Goal: Find specific page/section: Find specific page/section

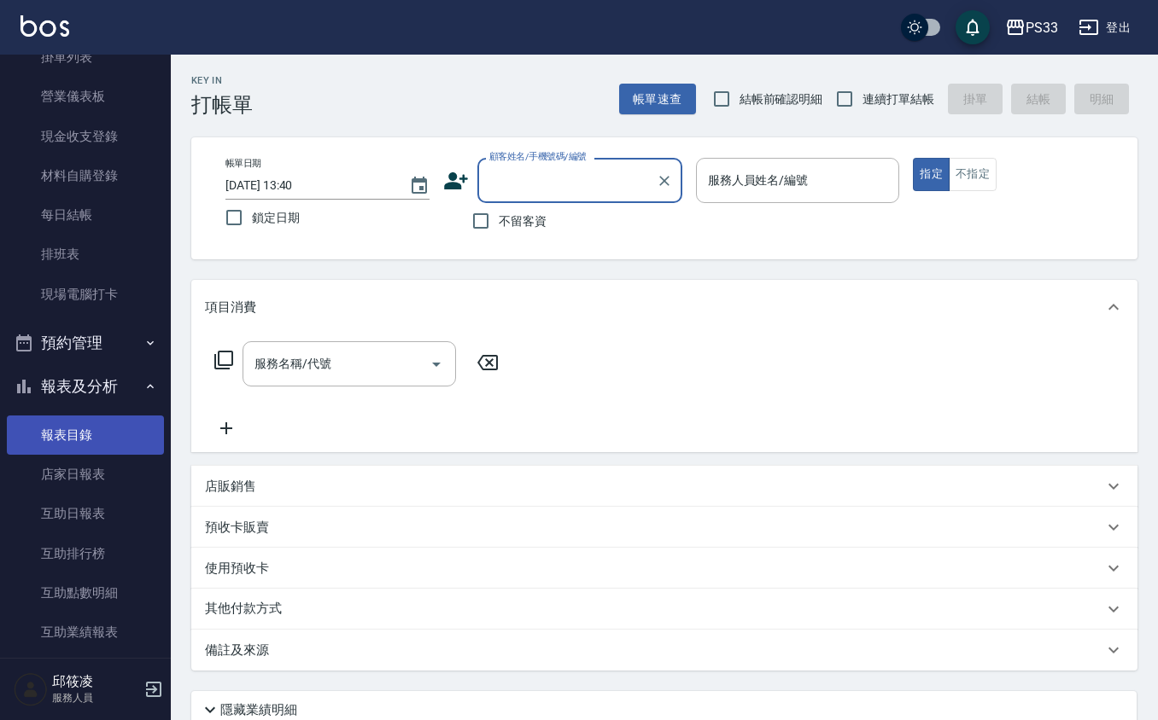
scroll to position [114, 0]
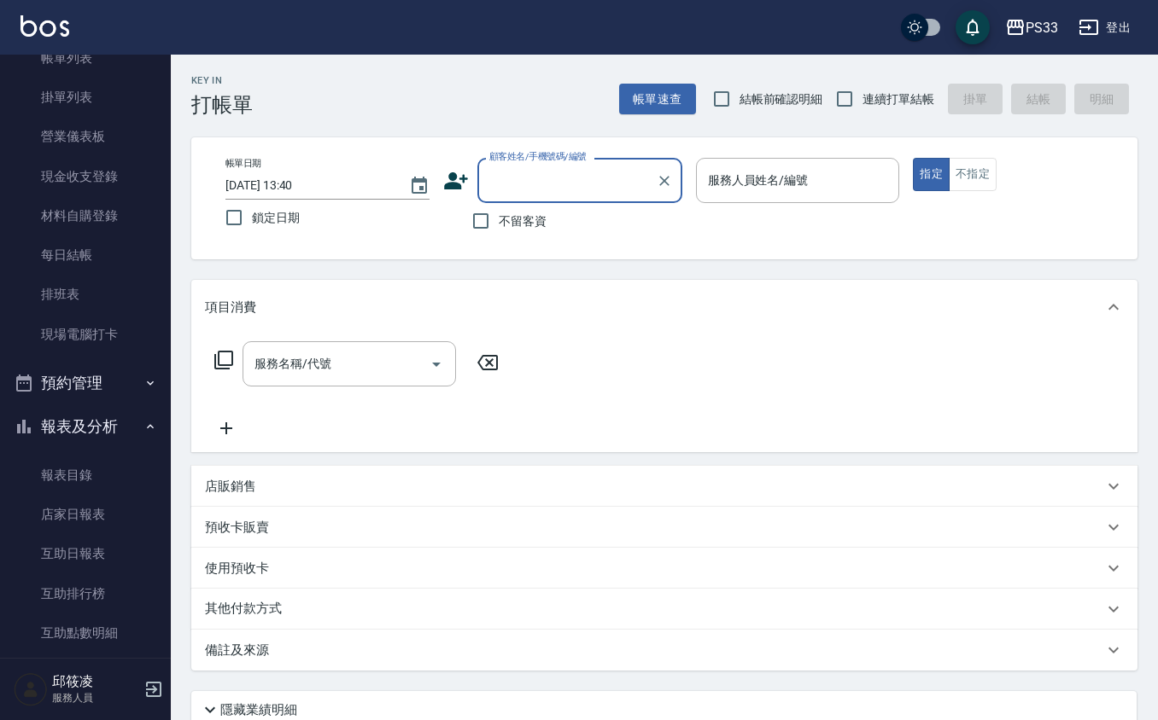
click at [134, 390] on button "預約管理" at bounding box center [85, 383] width 157 height 44
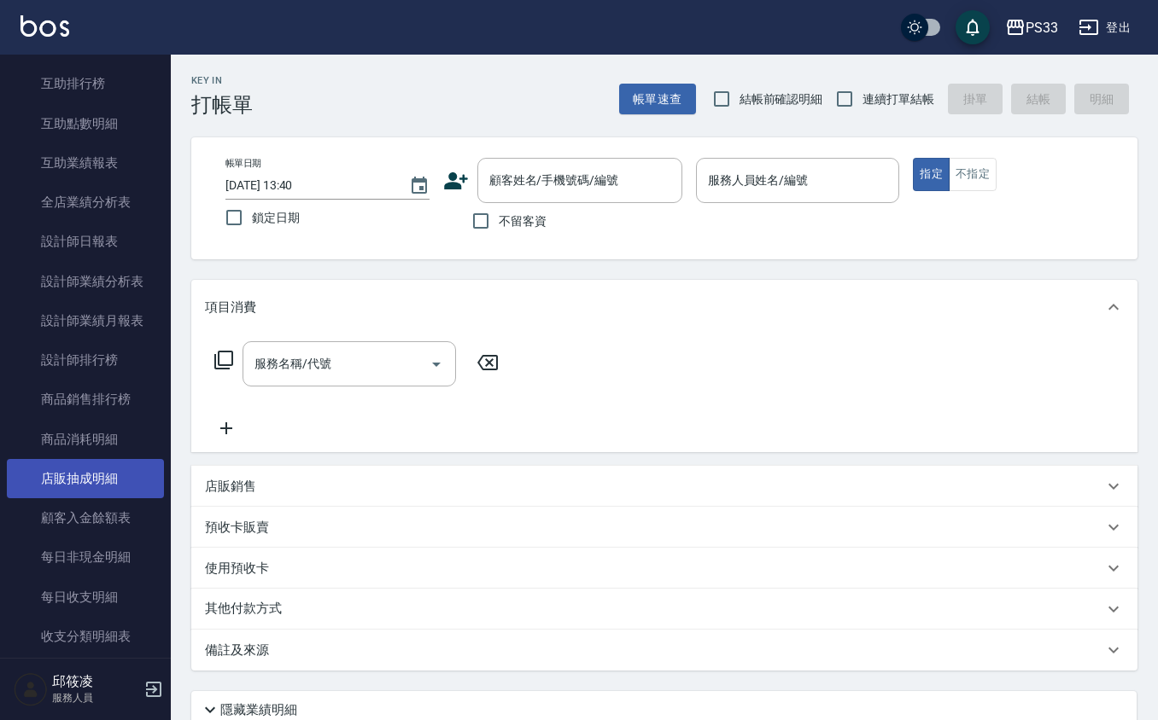
scroll to position [869, 0]
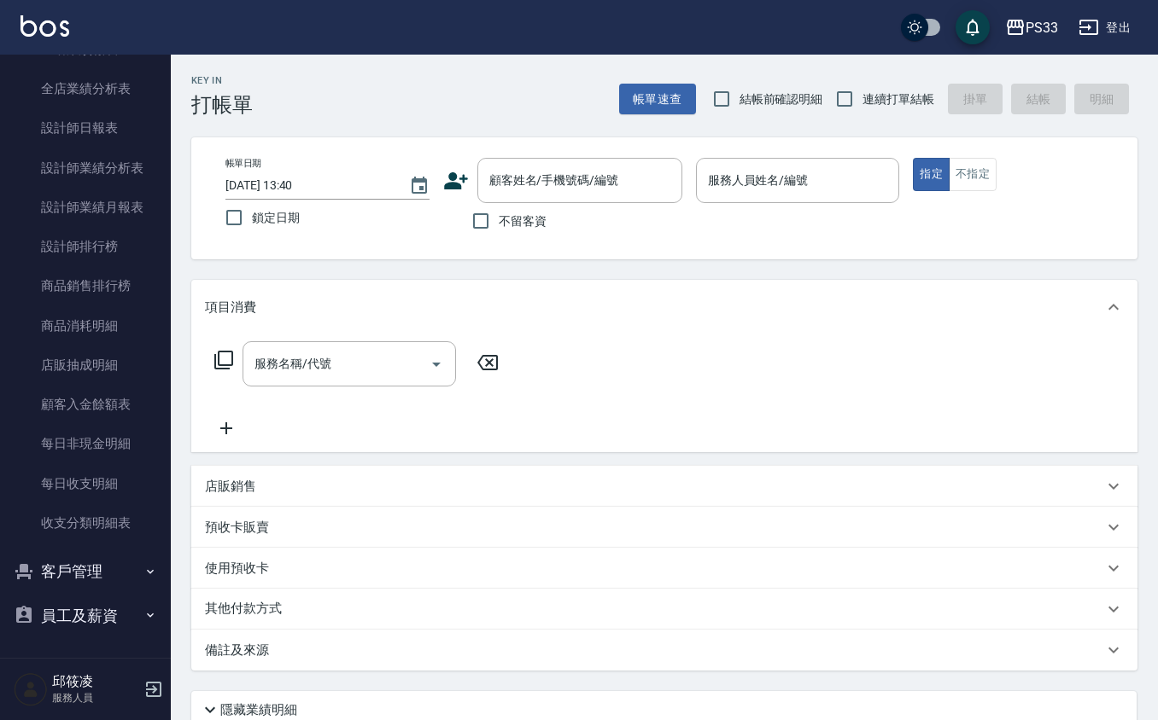
click at [125, 558] on button "客戶管理" at bounding box center [85, 572] width 157 height 44
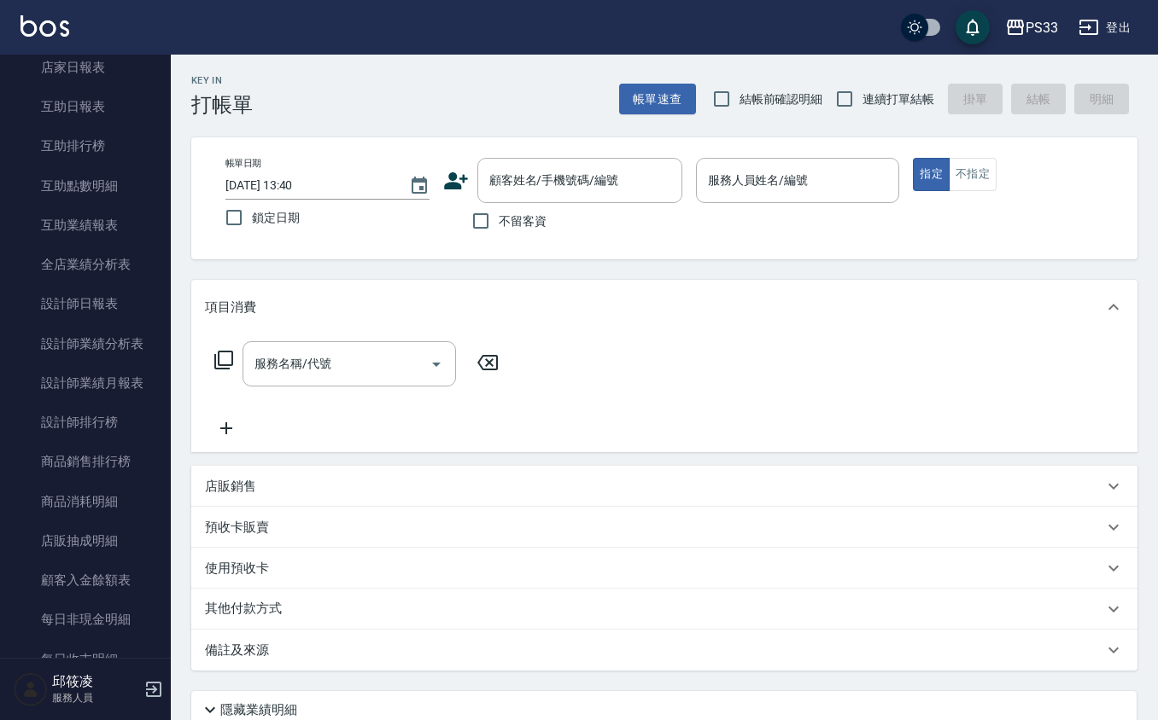
scroll to position [660, 0]
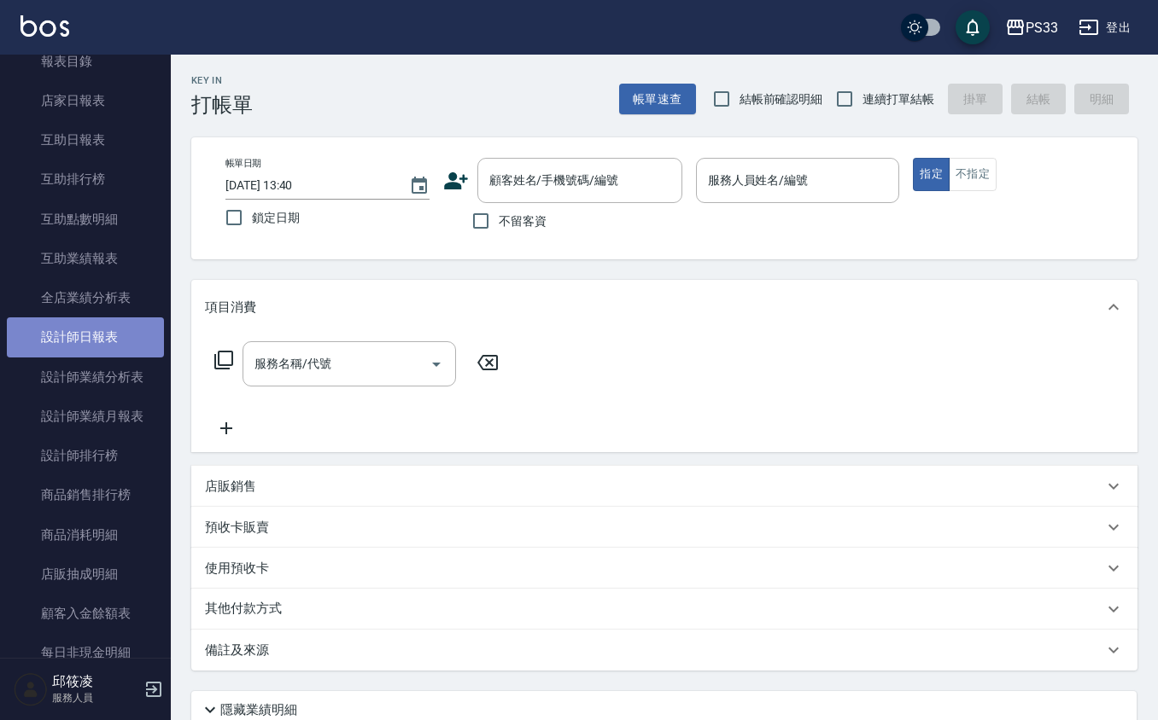
click at [99, 347] on link "設計師日報表" at bounding box center [85, 337] width 157 height 39
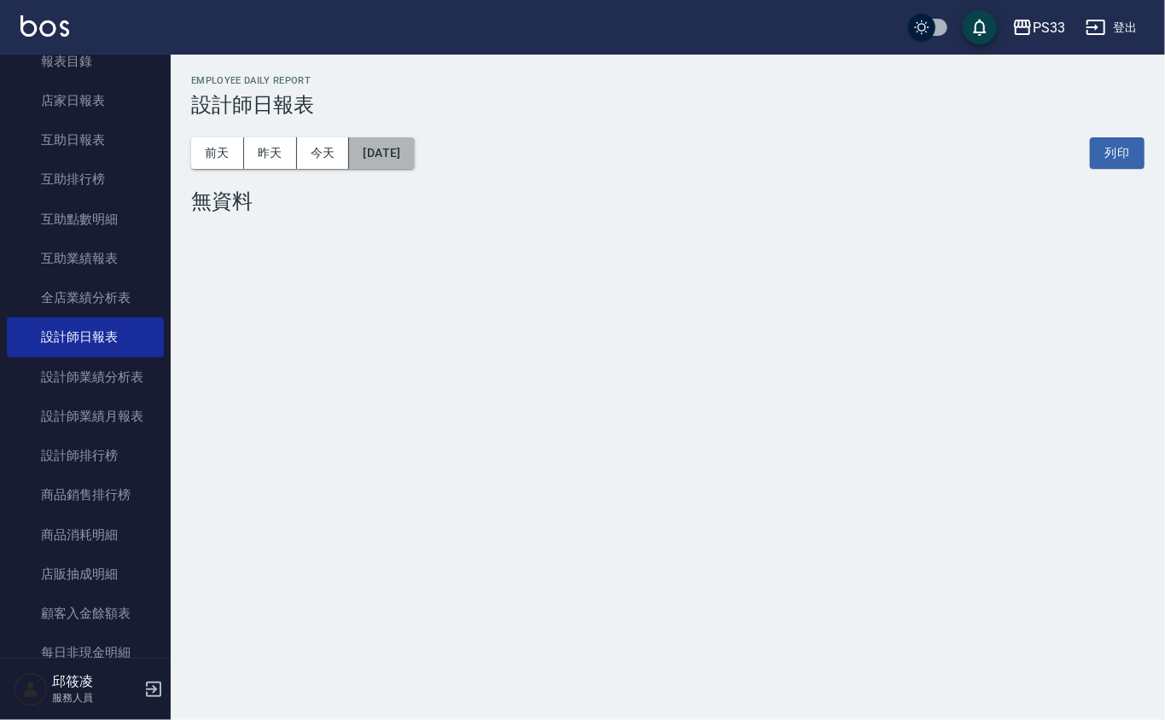
click at [414, 148] on button "[DATE]" at bounding box center [381, 153] width 65 height 32
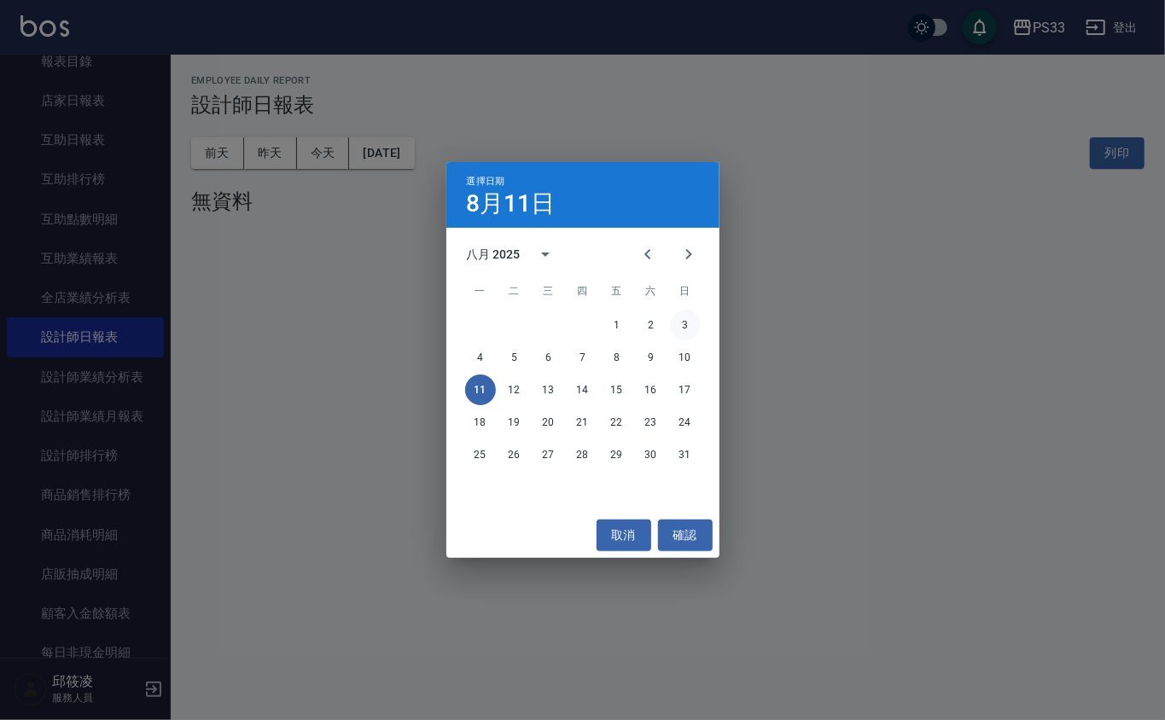
click at [684, 326] on button "3" at bounding box center [685, 325] width 31 height 31
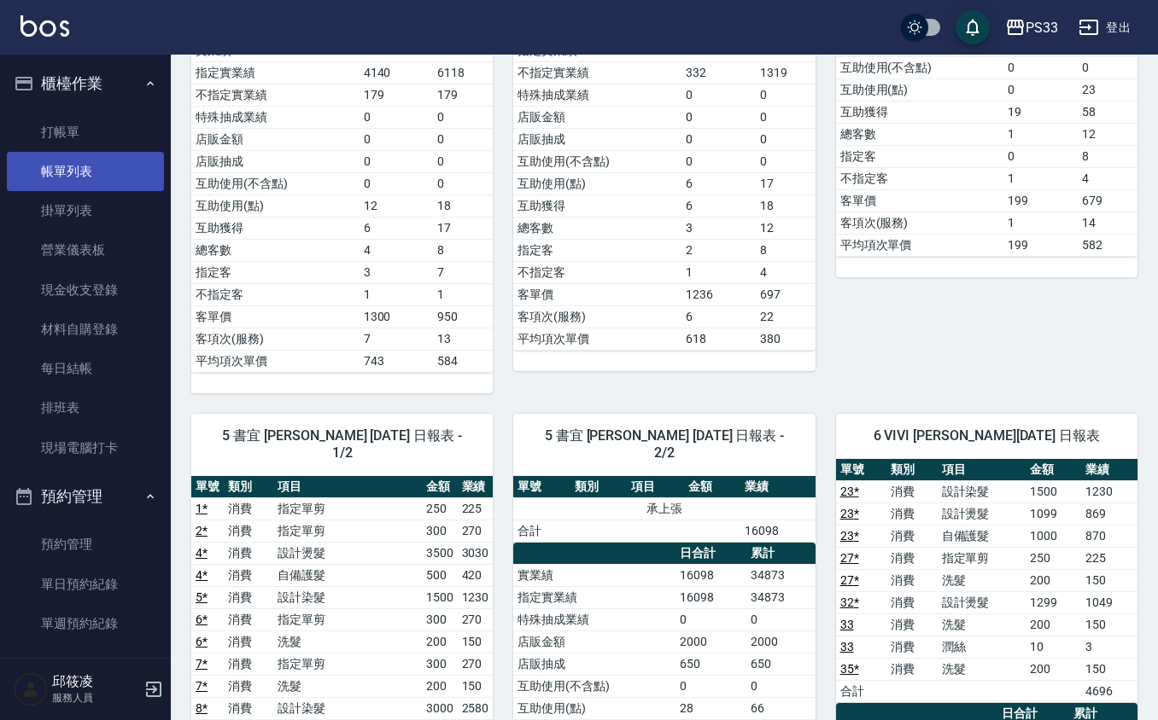
scroll to position [114, 0]
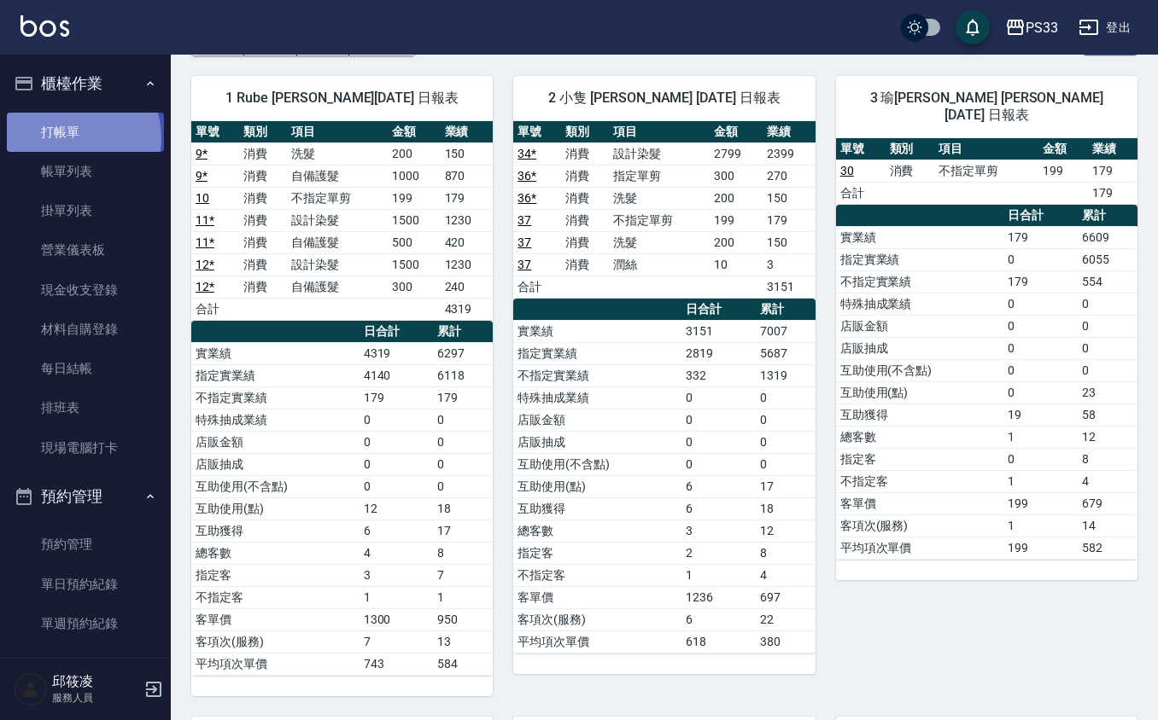
click at [73, 137] on link "打帳單" at bounding box center [85, 132] width 157 height 39
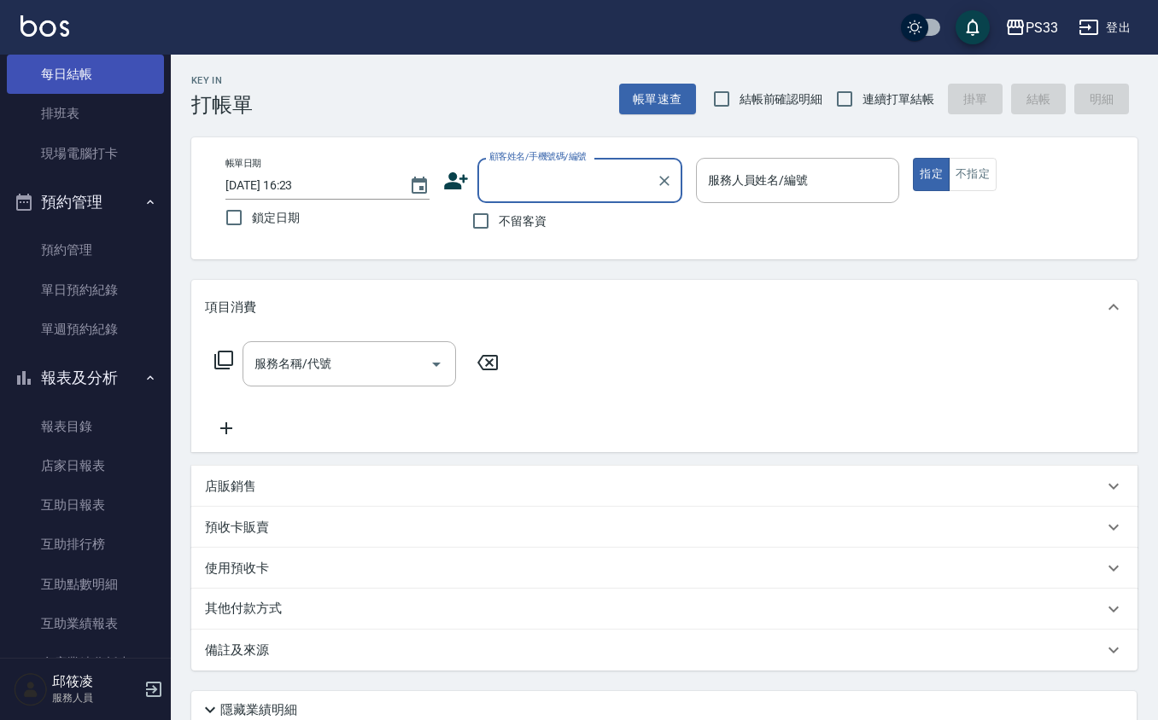
scroll to position [341, 0]
